Goal: Task Accomplishment & Management: Complete application form

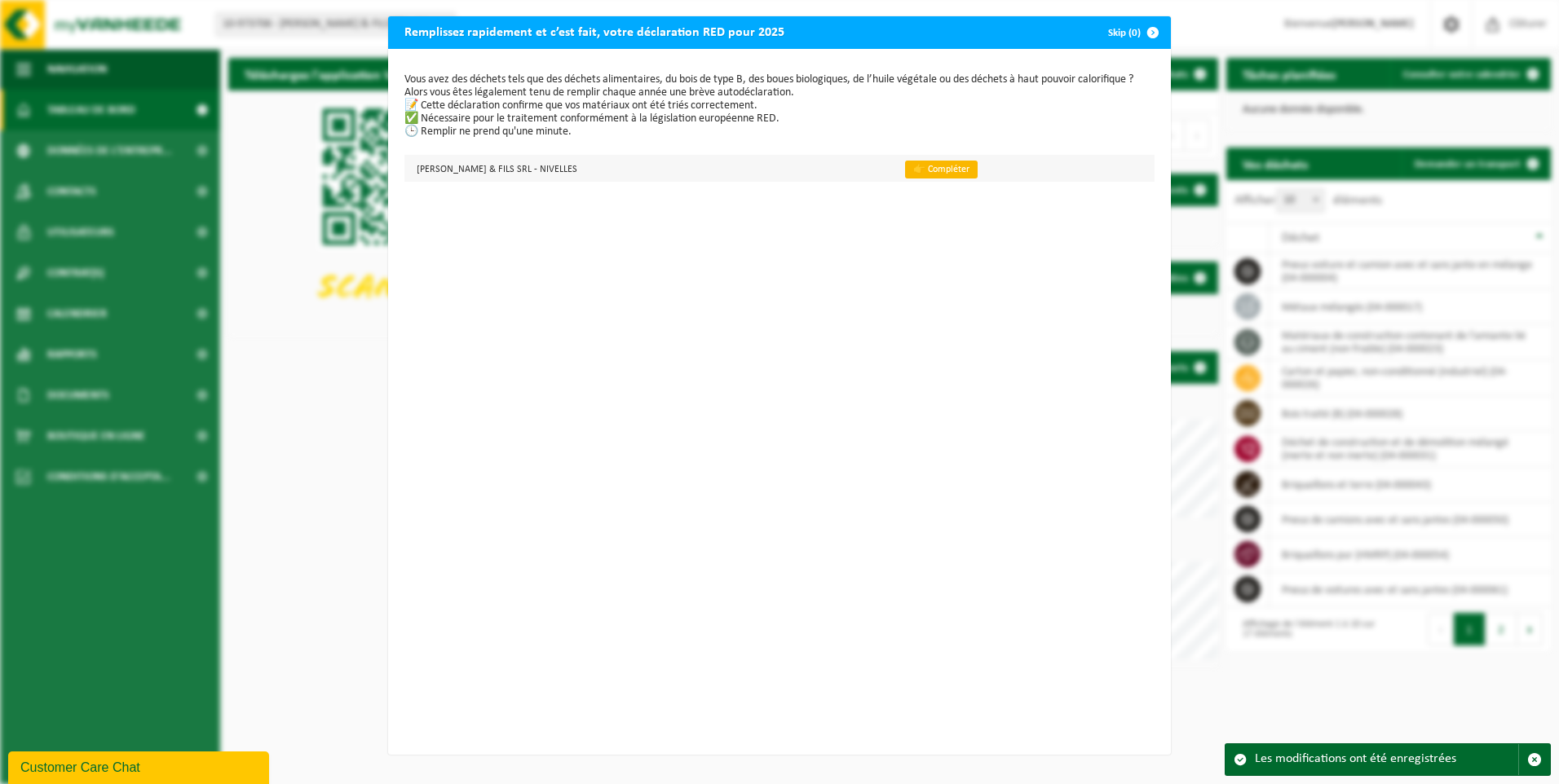
click at [906, 173] on link "👉 Compléter" at bounding box center [942, 169] width 73 height 18
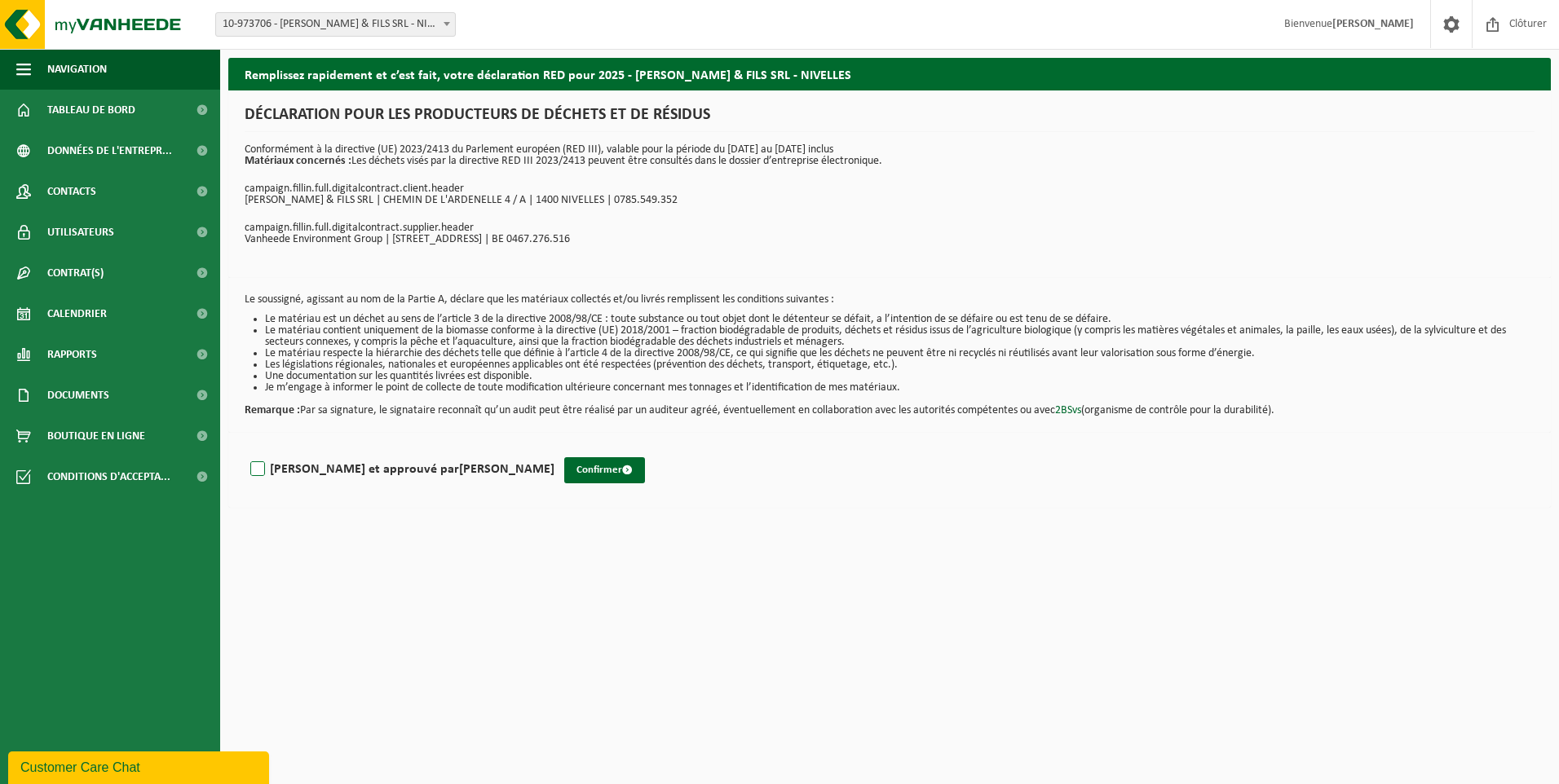
click at [255, 468] on label "Lu et approuvé par JÉRÉMY CREMERS" at bounding box center [400, 469] width 307 height 24
click at [555, 449] on input "Lu et approuvé par JÉRÉMY CREMERS" at bounding box center [555, 448] width 1 height 1
checkbox input "true"
click at [565, 473] on button "Confirmer" at bounding box center [605, 470] width 80 height 26
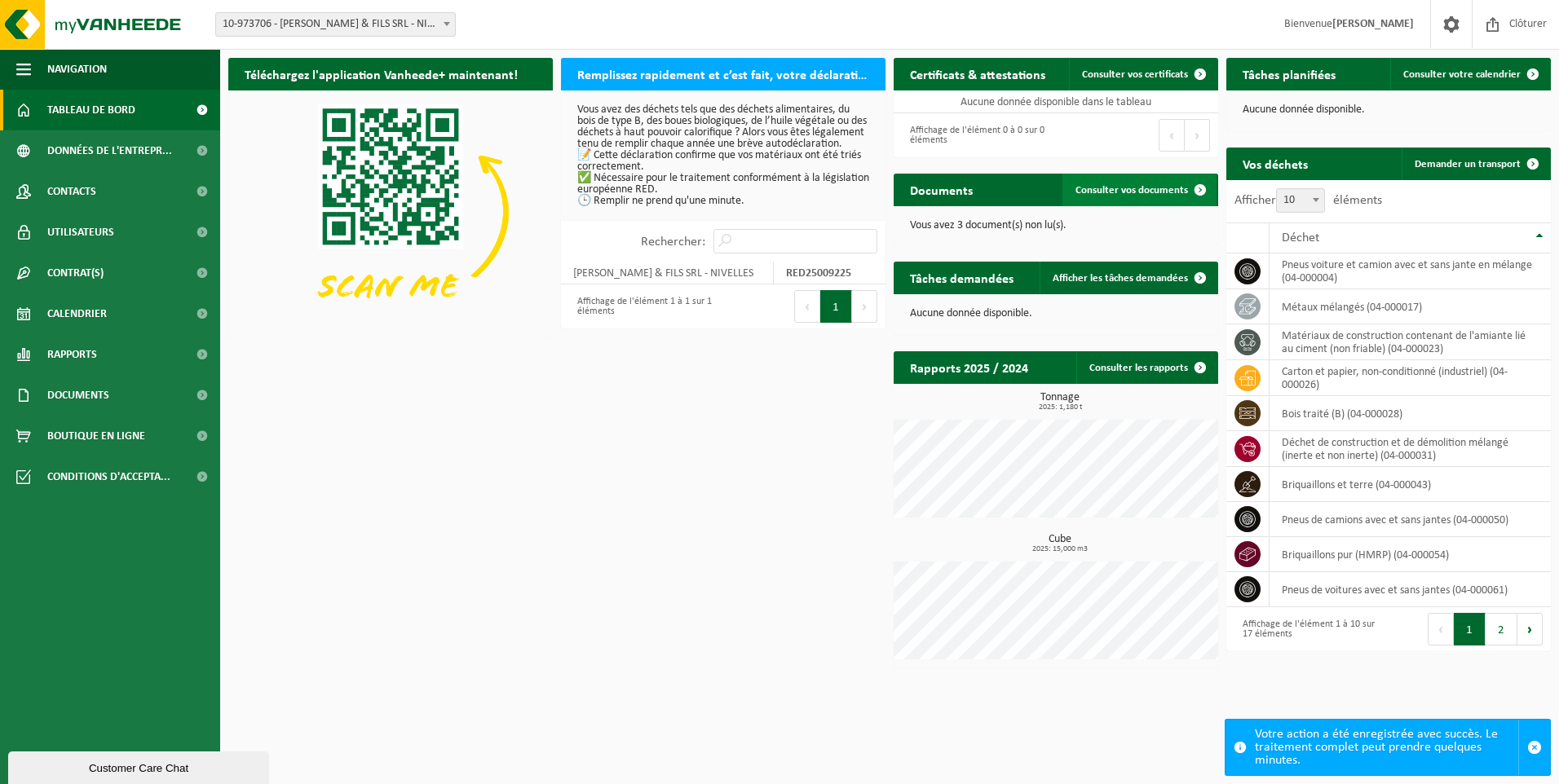
click at [1137, 181] on link "Consulter vos documents" at bounding box center [1139, 189] width 154 height 33
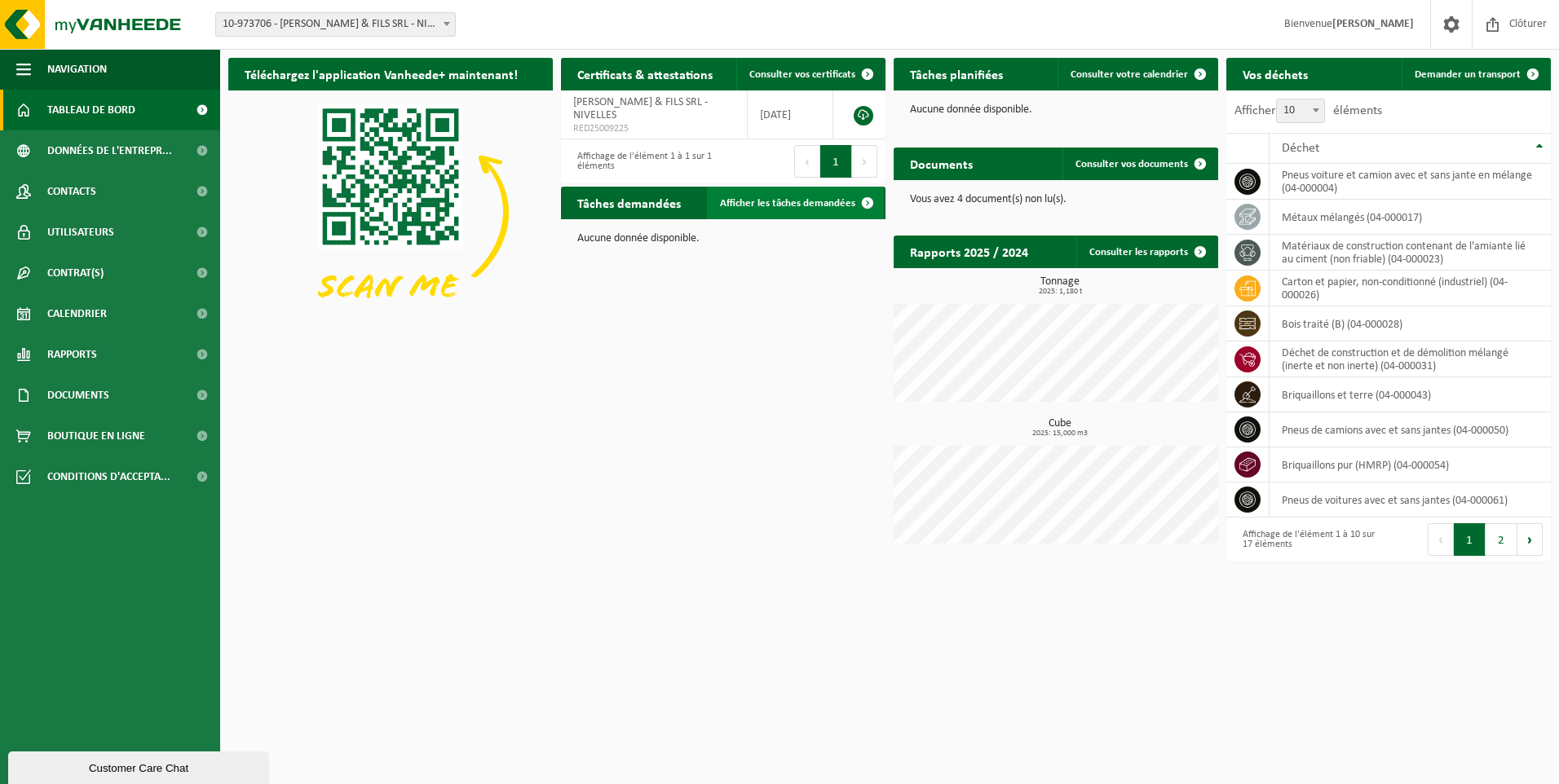
click at [769, 200] on span "Afficher les tâches demandées" at bounding box center [787, 203] width 135 height 10
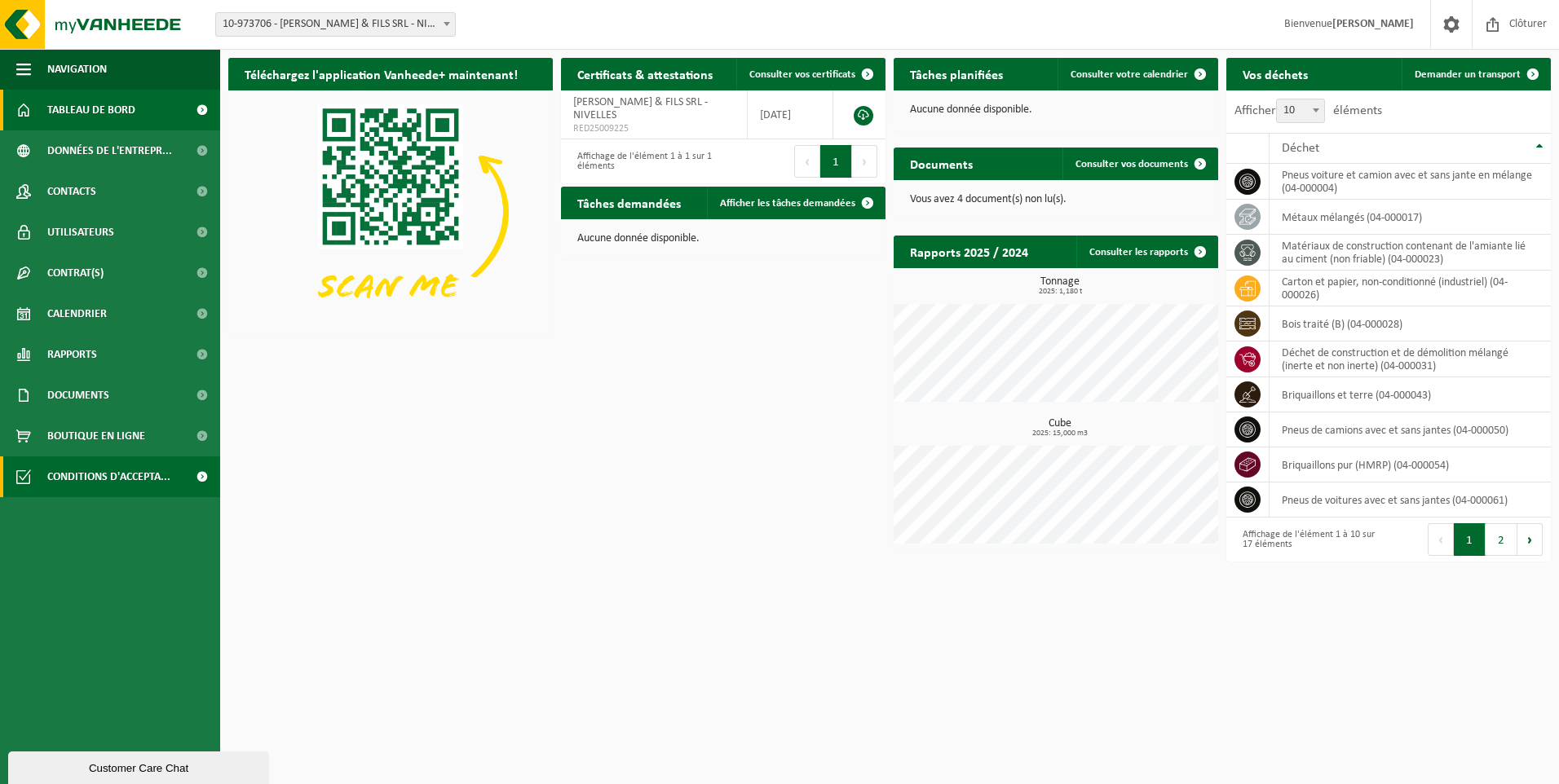
click at [63, 456] on span "Conditions d'accepta..." at bounding box center [109, 477] width 123 height 41
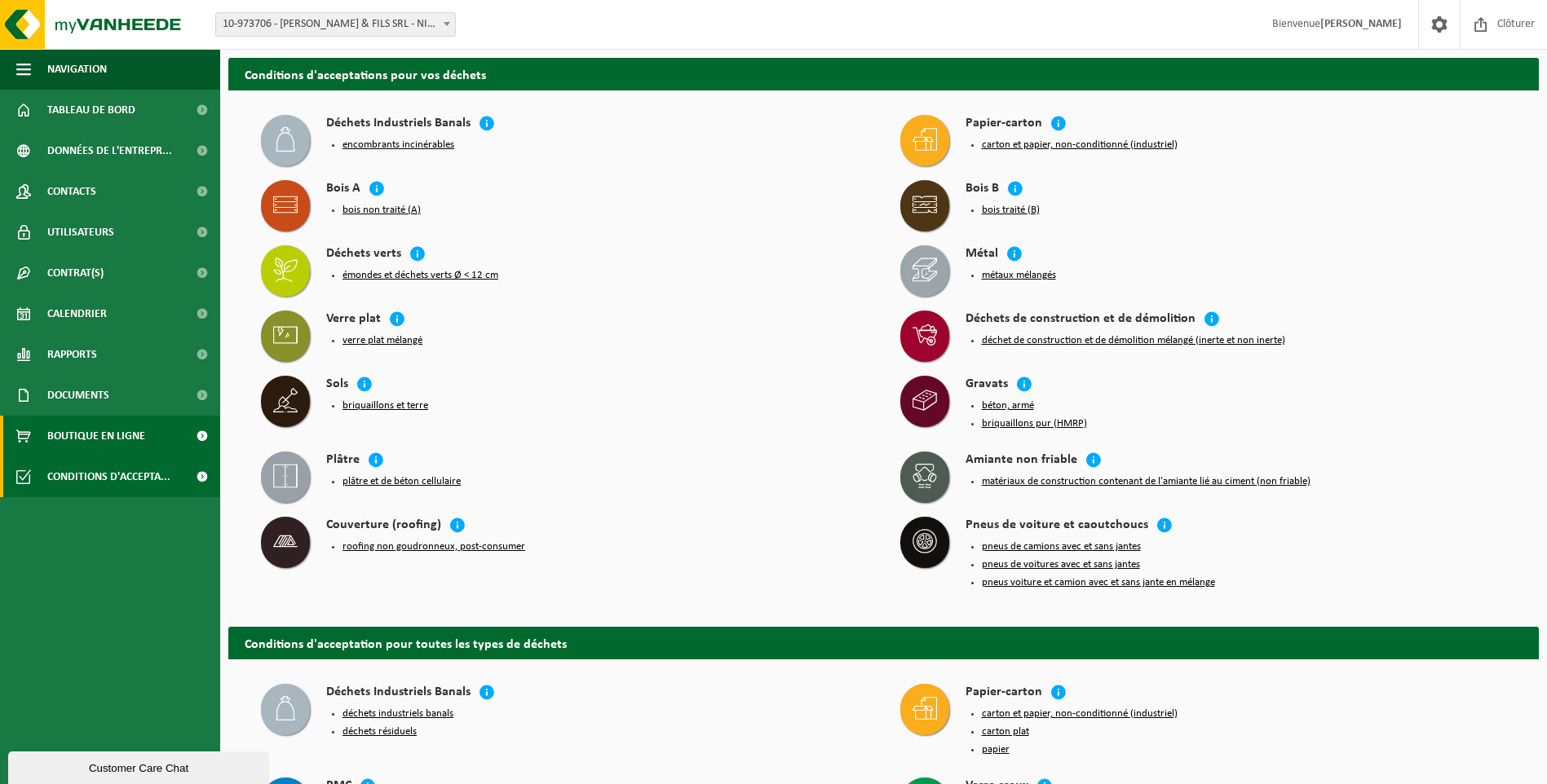
click at [88, 440] on span "Boutique en ligne" at bounding box center [96, 437] width 98 height 41
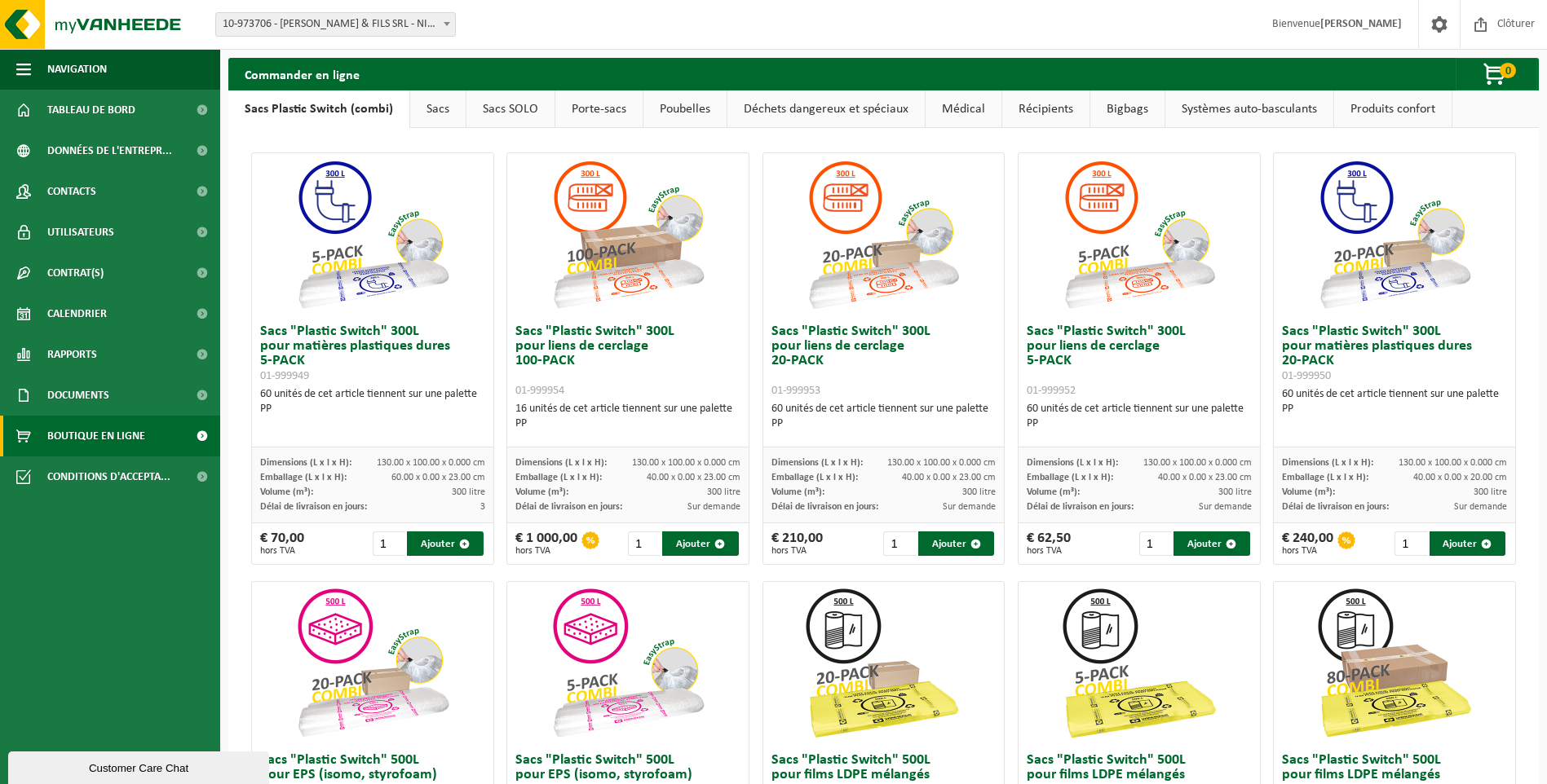
click at [676, 106] on link "Poubelles" at bounding box center [684, 109] width 83 height 37
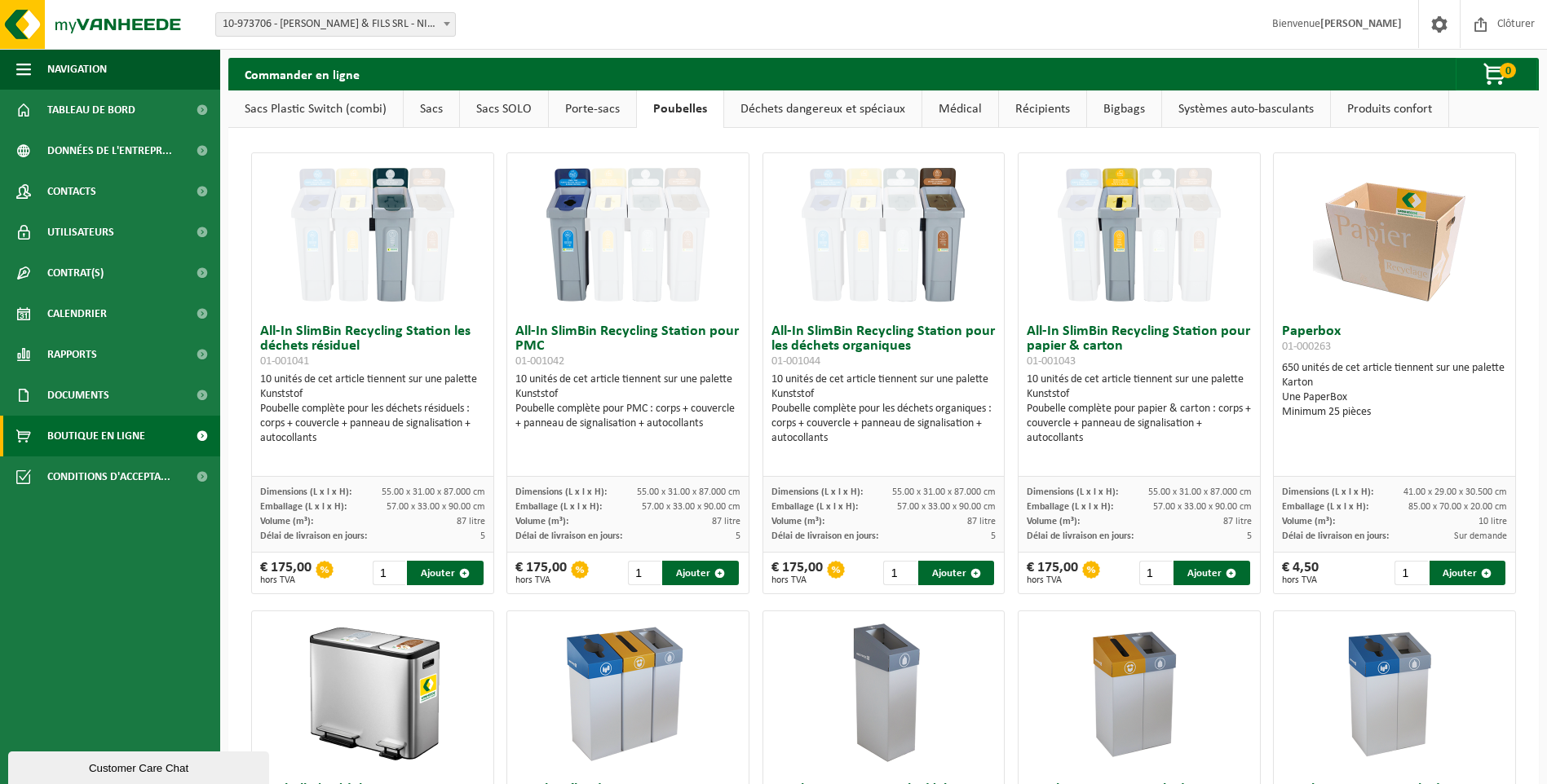
click at [526, 108] on link "Sacs SOLO" at bounding box center [504, 109] width 88 height 37
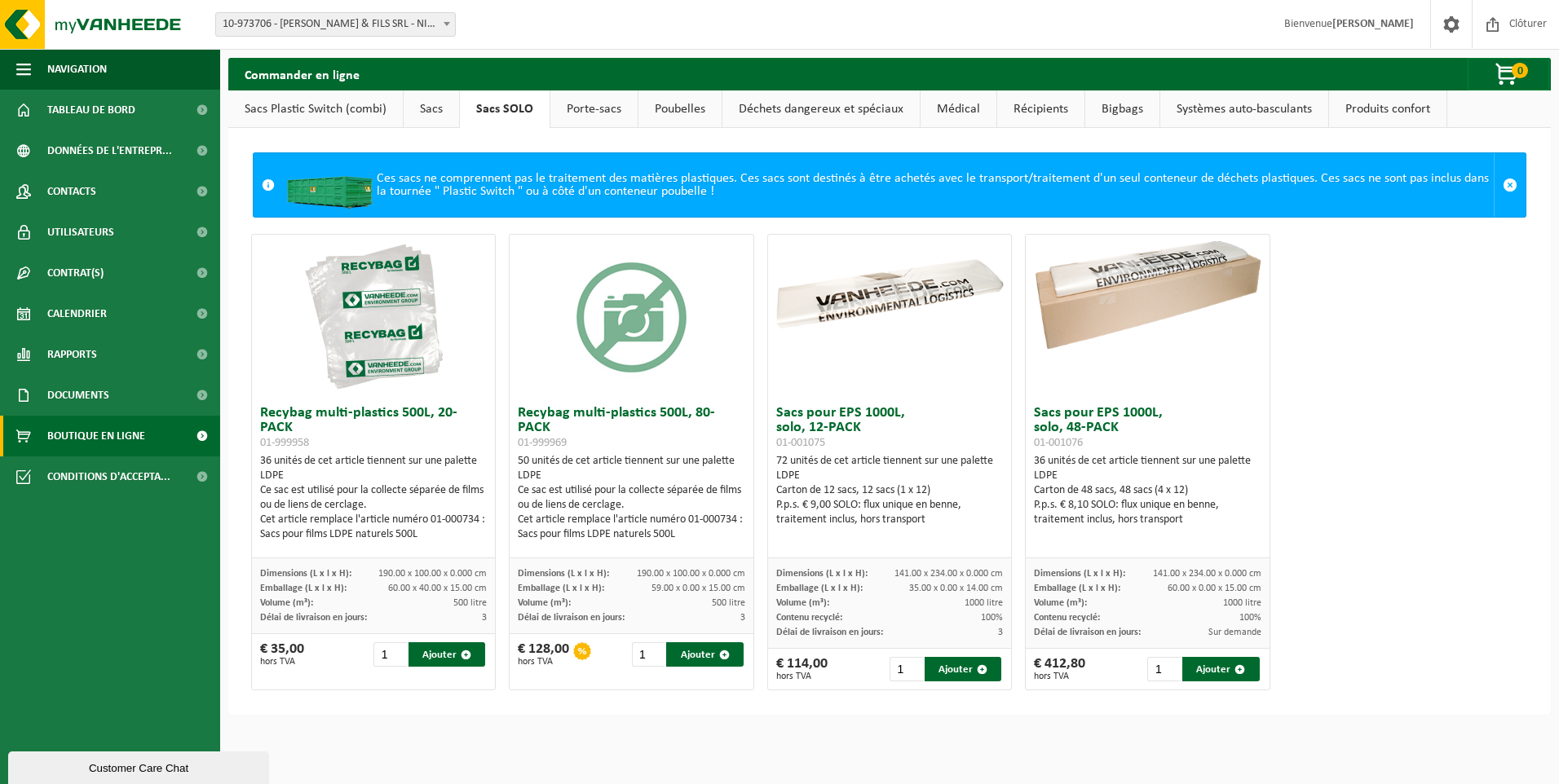
click at [433, 109] on link "Sacs" at bounding box center [430, 109] width 55 height 37
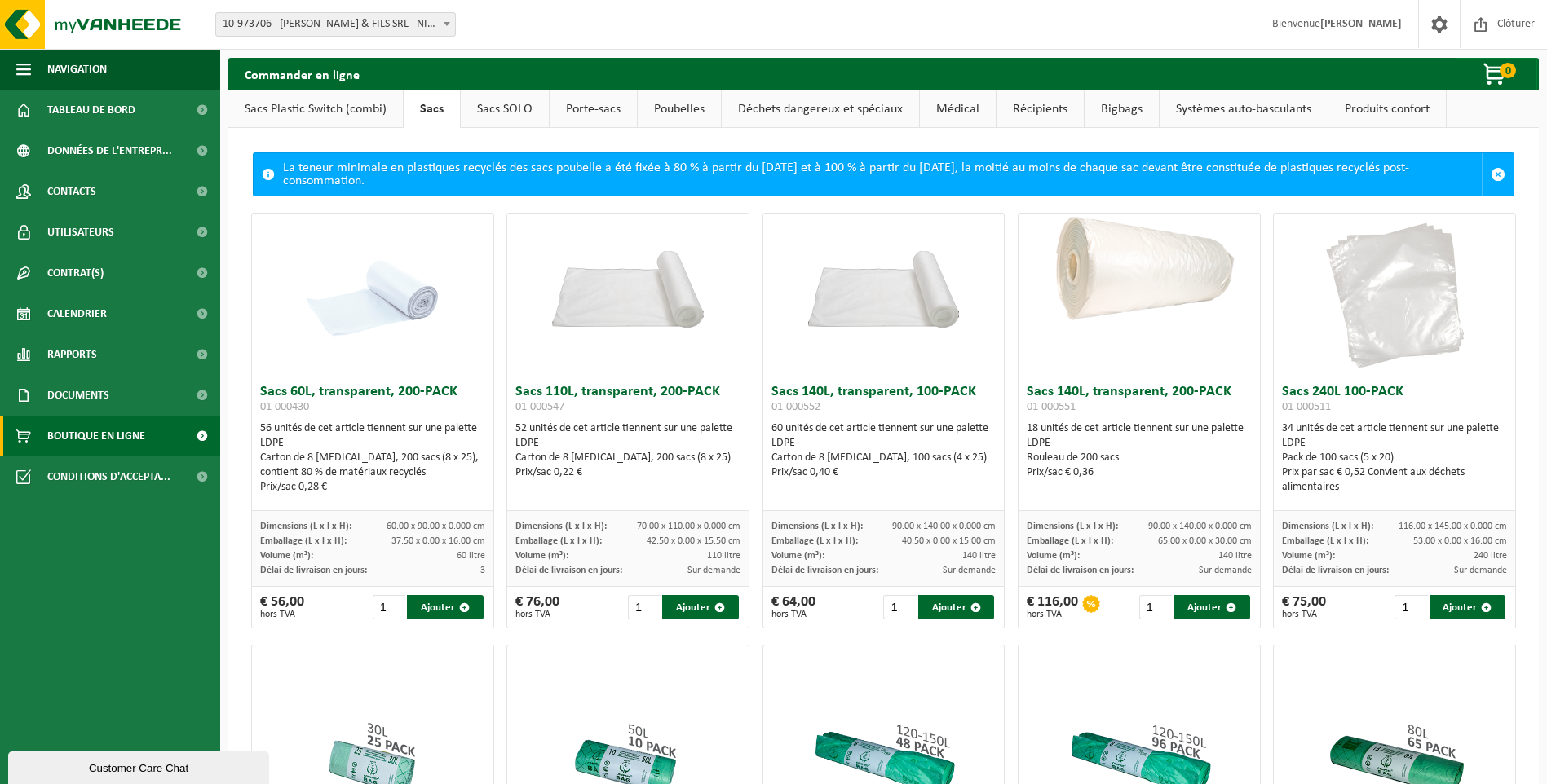
click at [688, 282] on img at bounding box center [627, 273] width 242 height 120
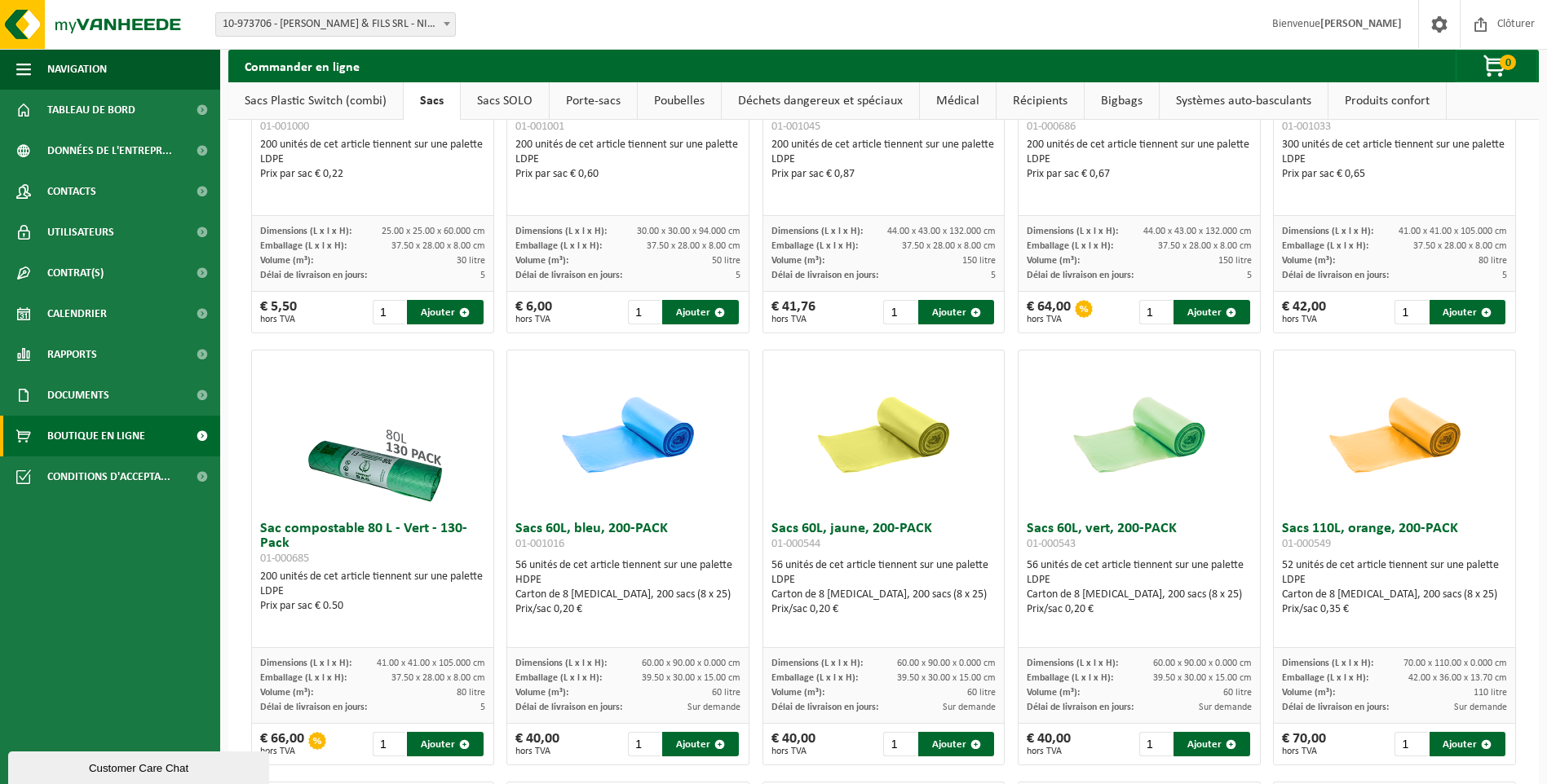
scroll to position [734, 0]
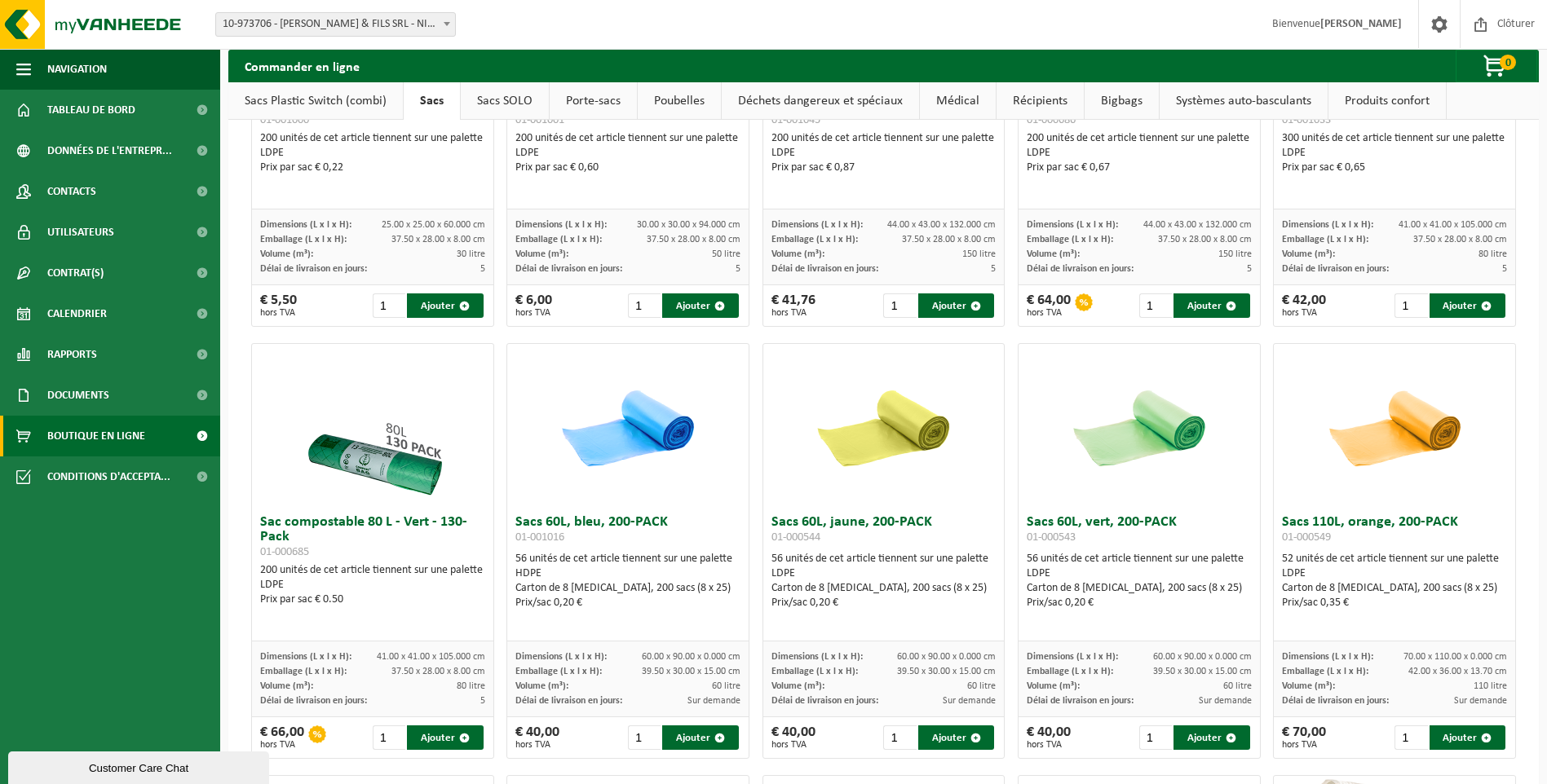
click at [1374, 448] on img at bounding box center [1394, 426] width 163 height 163
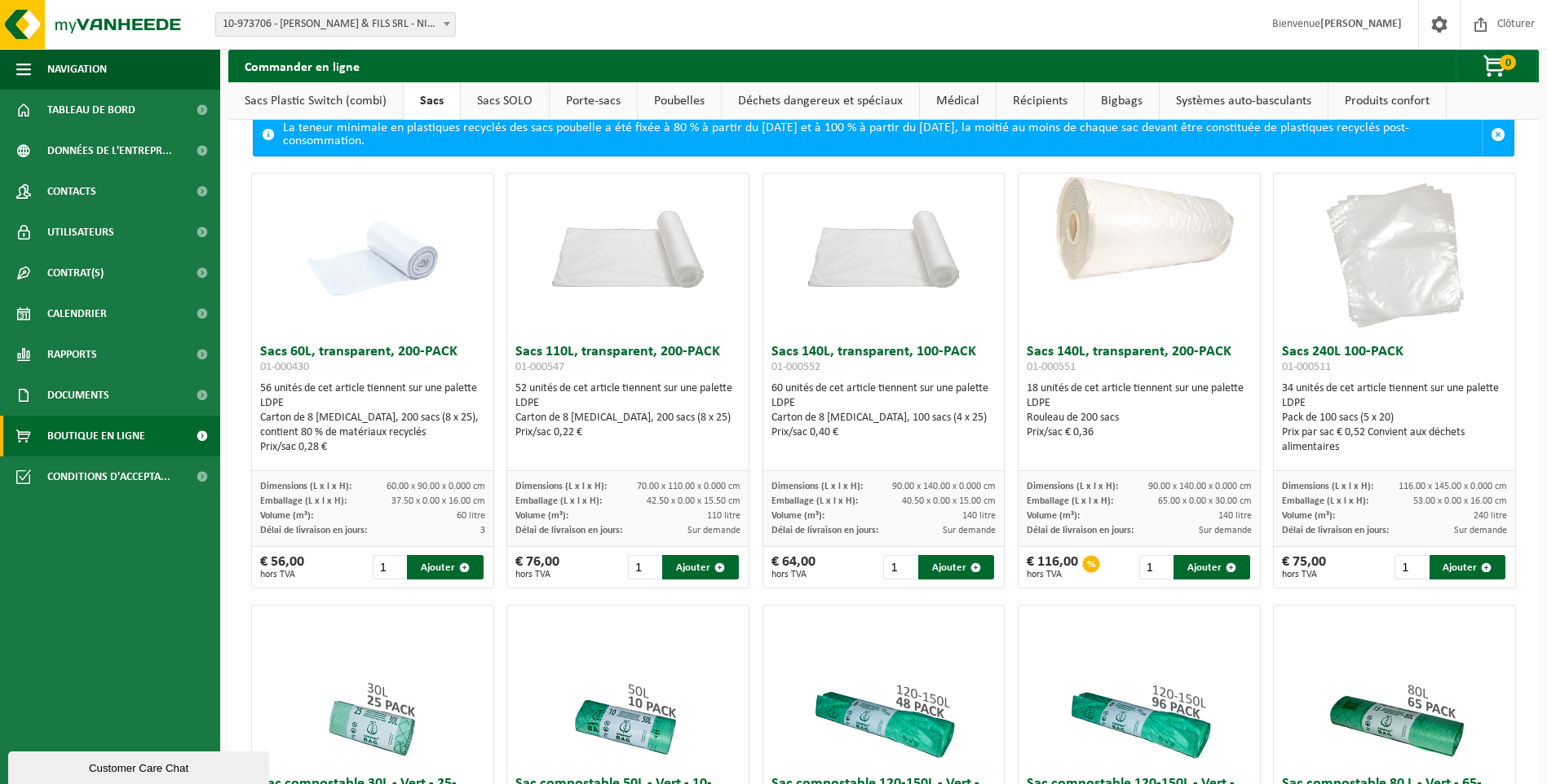
scroll to position [0, 0]
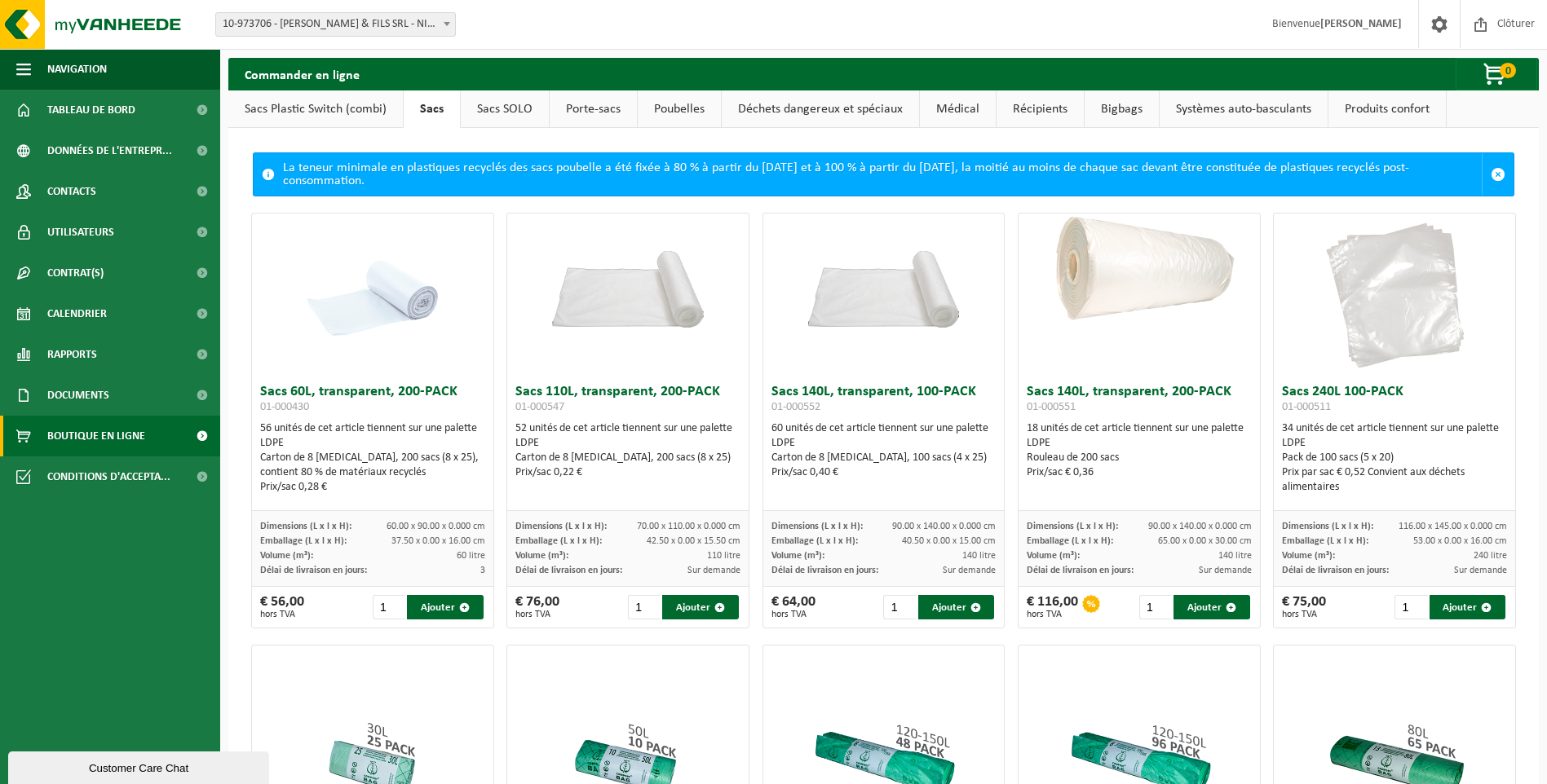
click at [659, 110] on link "Poubelles" at bounding box center [679, 109] width 83 height 37
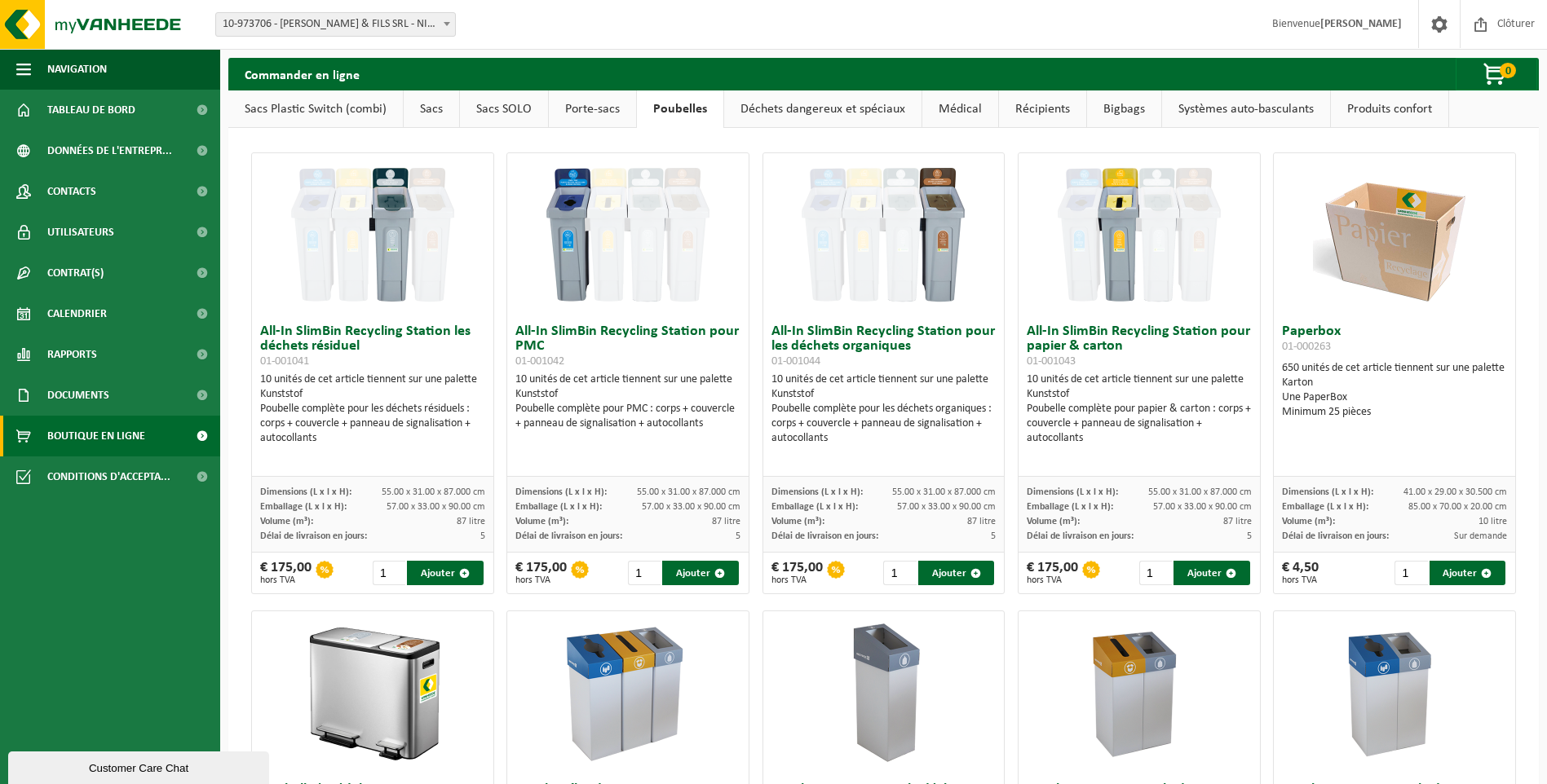
click at [829, 113] on link "Déchets dangereux et spéciaux" at bounding box center [823, 109] width 197 height 37
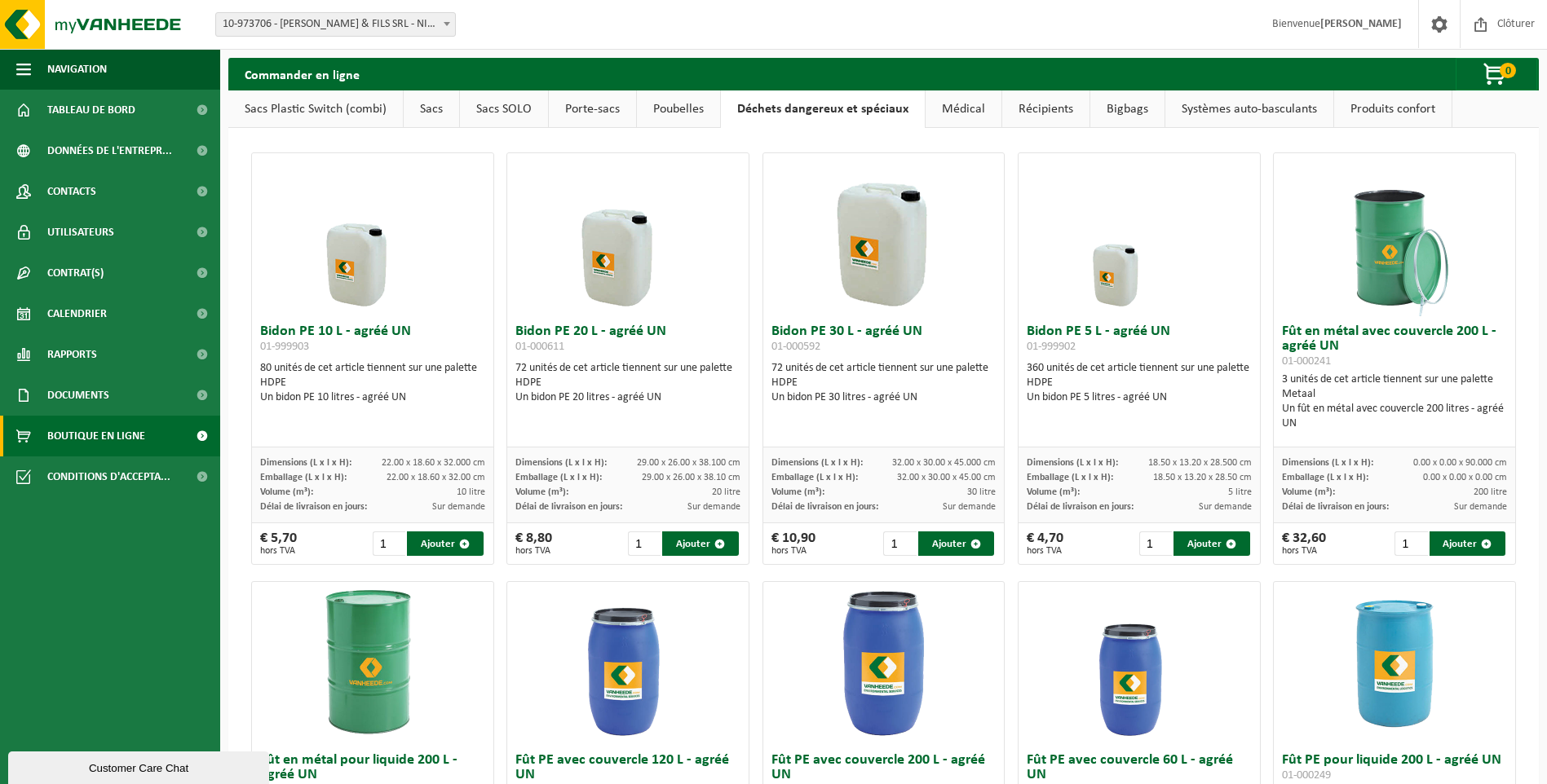
click at [972, 116] on link "Médical" at bounding box center [963, 109] width 76 height 37
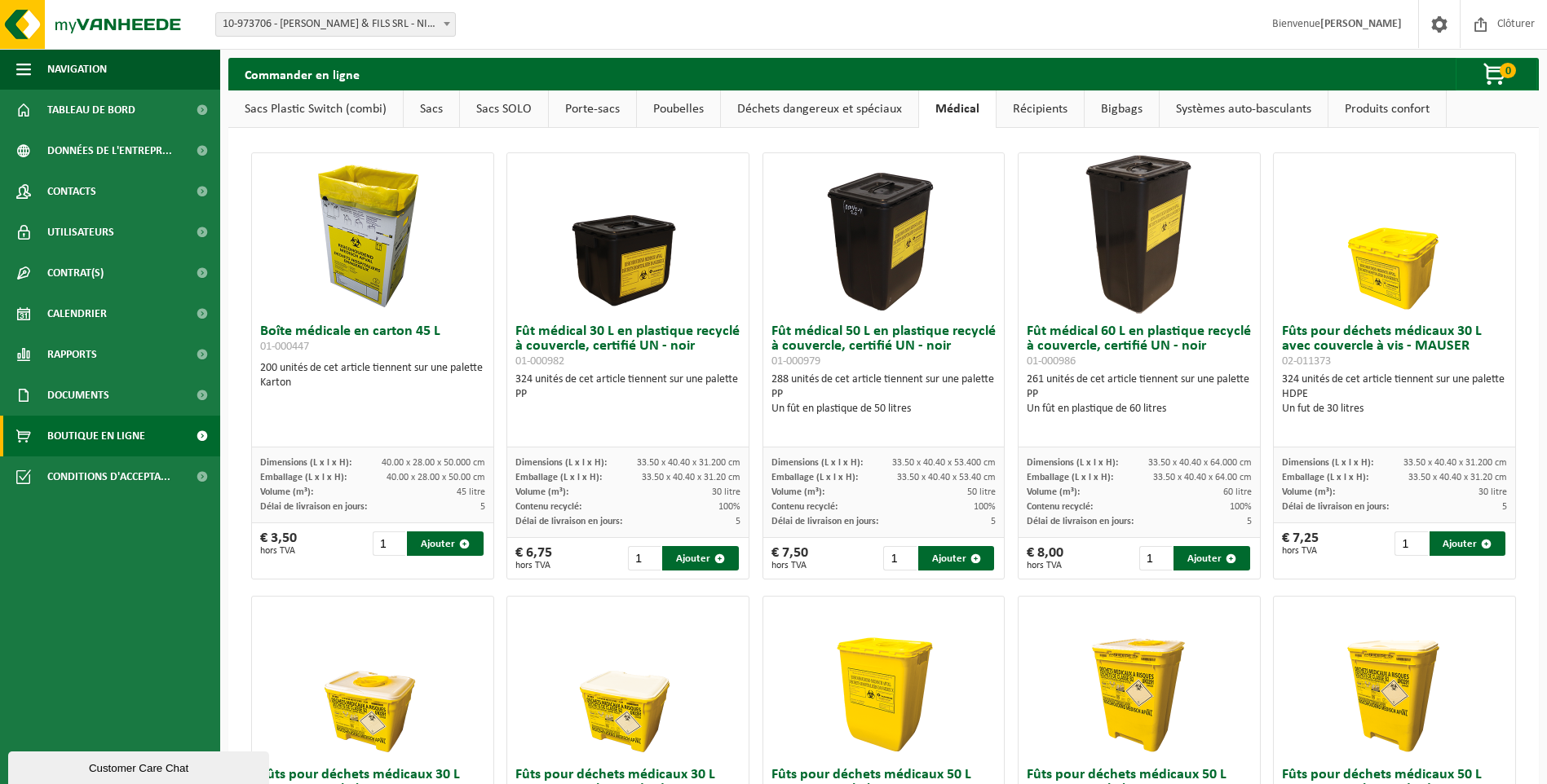
click at [1034, 112] on link "Récipients" at bounding box center [1039, 109] width 87 height 37
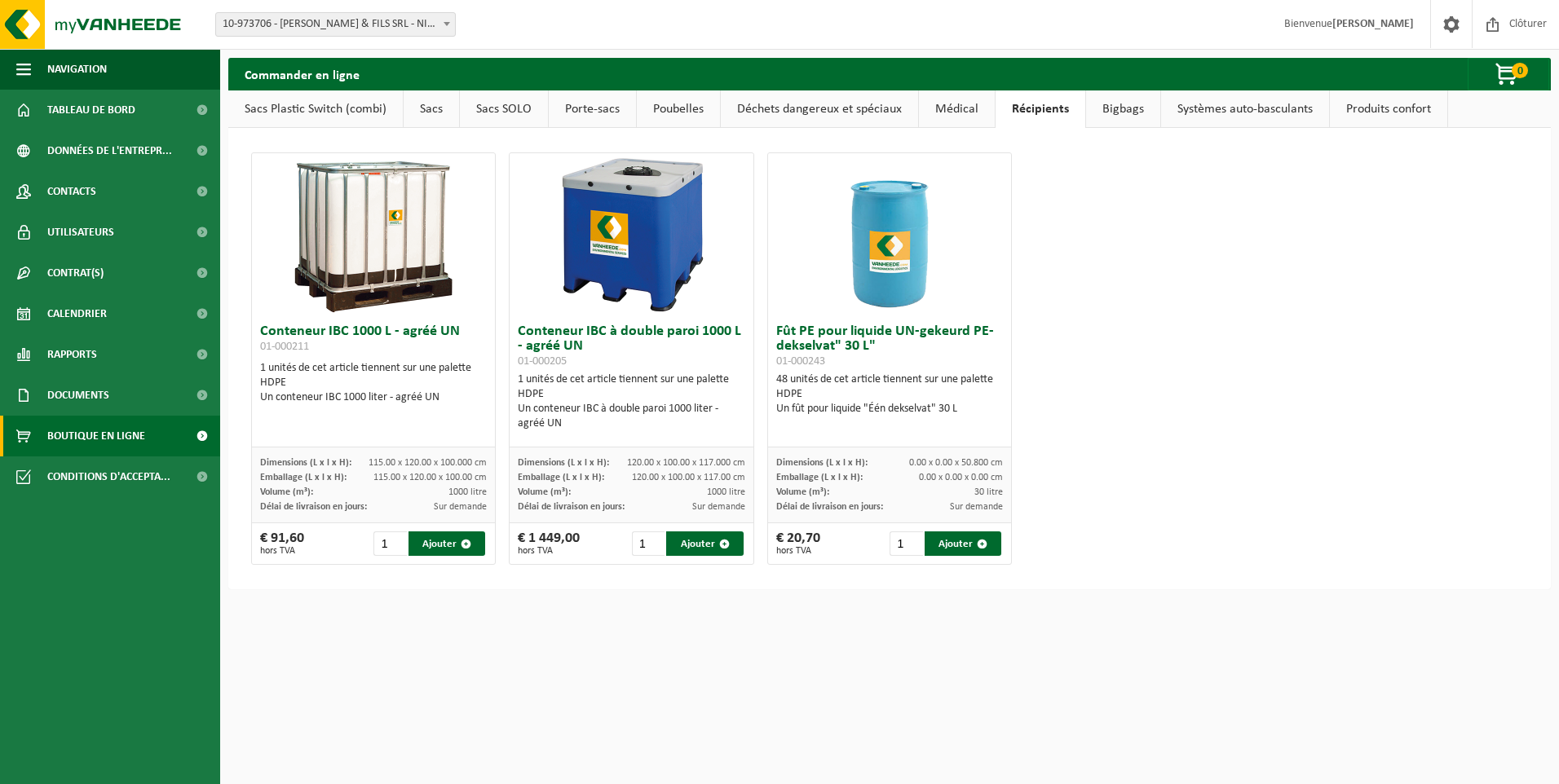
click at [1113, 106] on link "Bigbags" at bounding box center [1123, 109] width 74 height 37
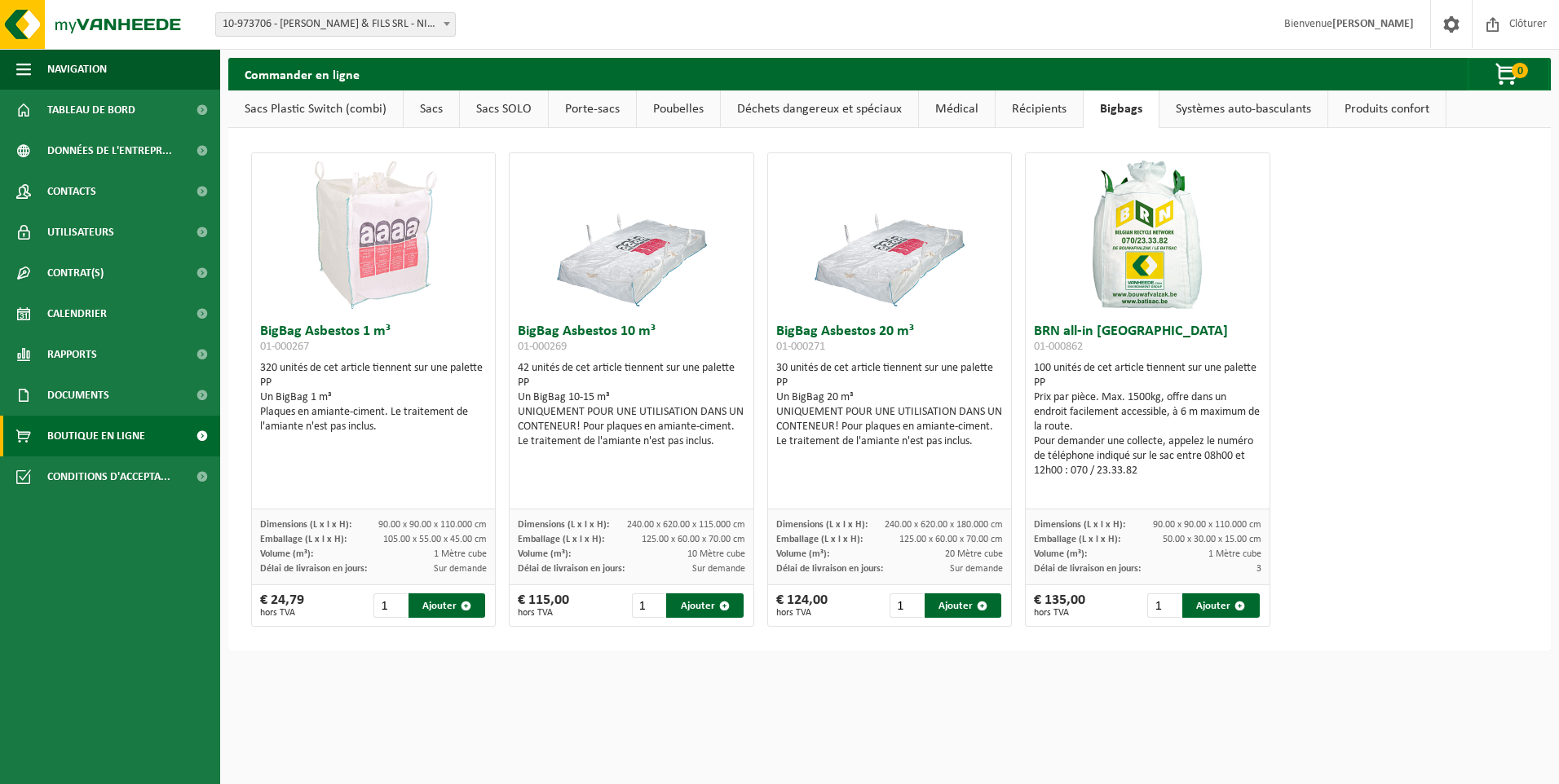
click at [1265, 117] on link "Systèmes auto-basculants" at bounding box center [1243, 109] width 168 height 37
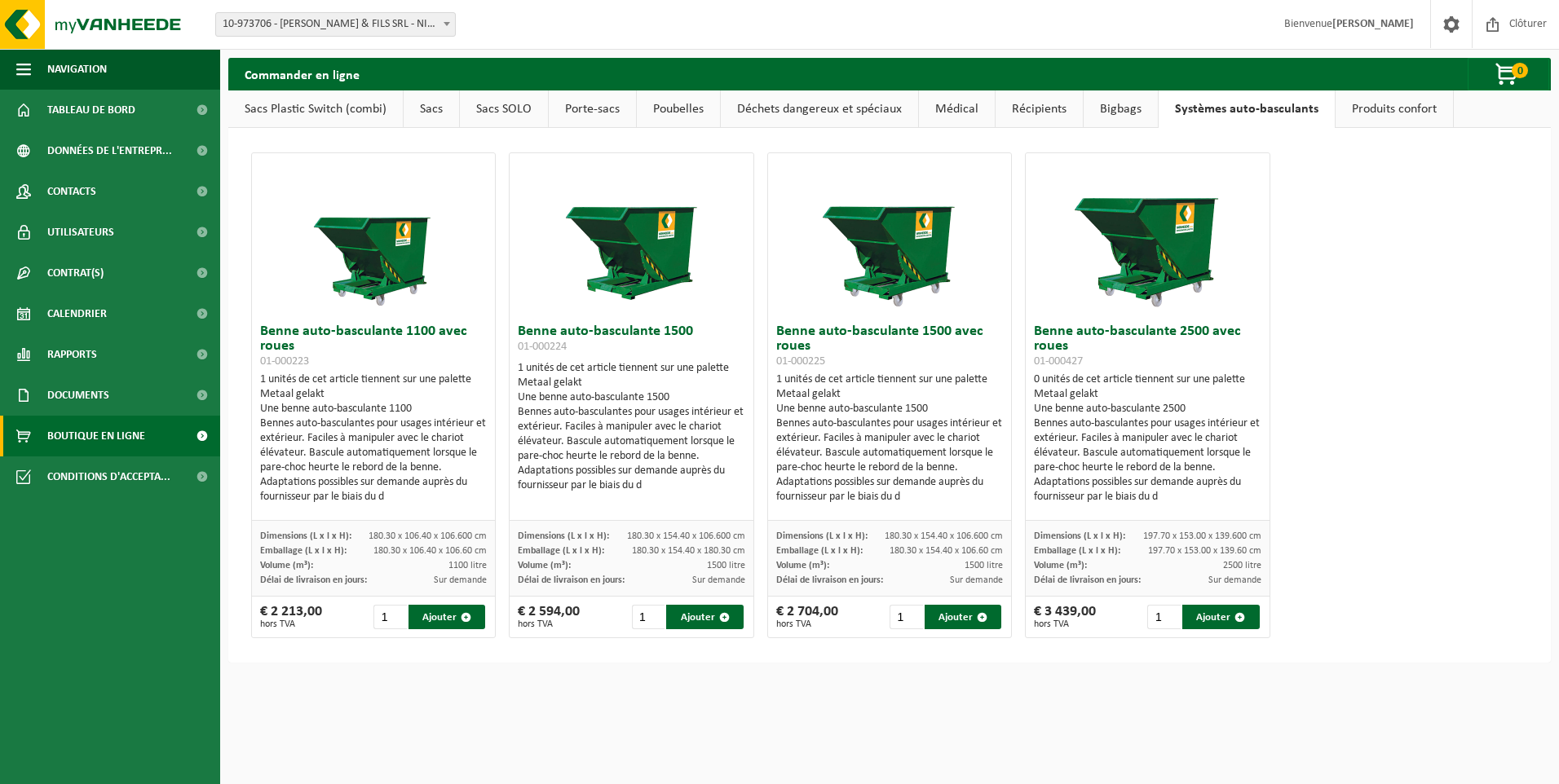
click at [1369, 114] on link "Produits confort" at bounding box center [1395, 109] width 118 height 37
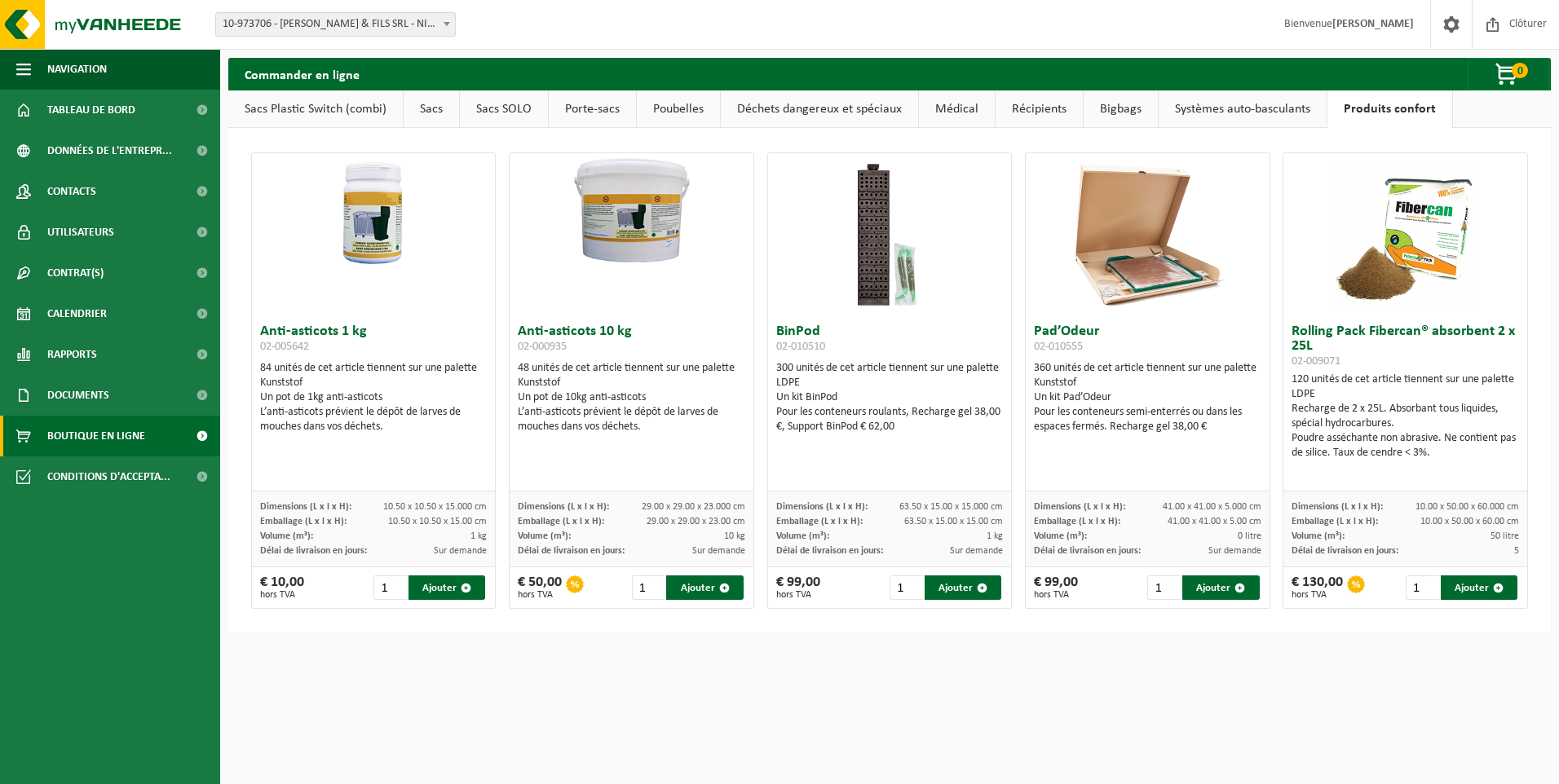
click at [369, 255] on img at bounding box center [373, 214] width 244 height 121
click at [300, 330] on h3 "Anti-asticots 1 kg 02-005642" at bounding box center [374, 341] width 228 height 33
click at [878, 269] on img at bounding box center [890, 234] width 163 height 163
click at [790, 337] on h3 "BinPod 02-010510" at bounding box center [891, 341] width 228 height 33
click at [122, 97] on span "Tableau de bord" at bounding box center [91, 110] width 88 height 41
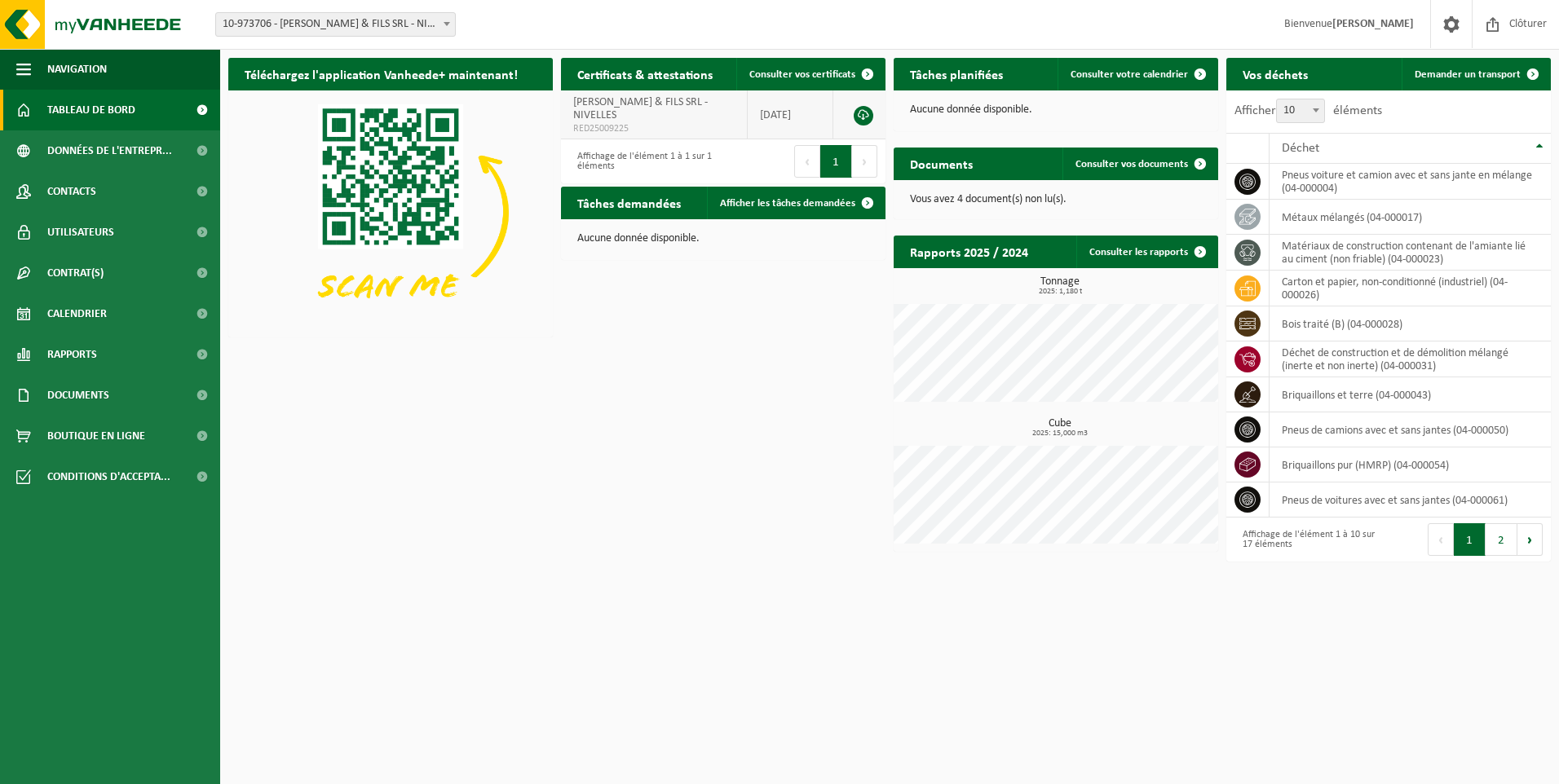
click at [864, 106] on link at bounding box center [864, 116] width 20 height 20
